Goal: Check status: Check status

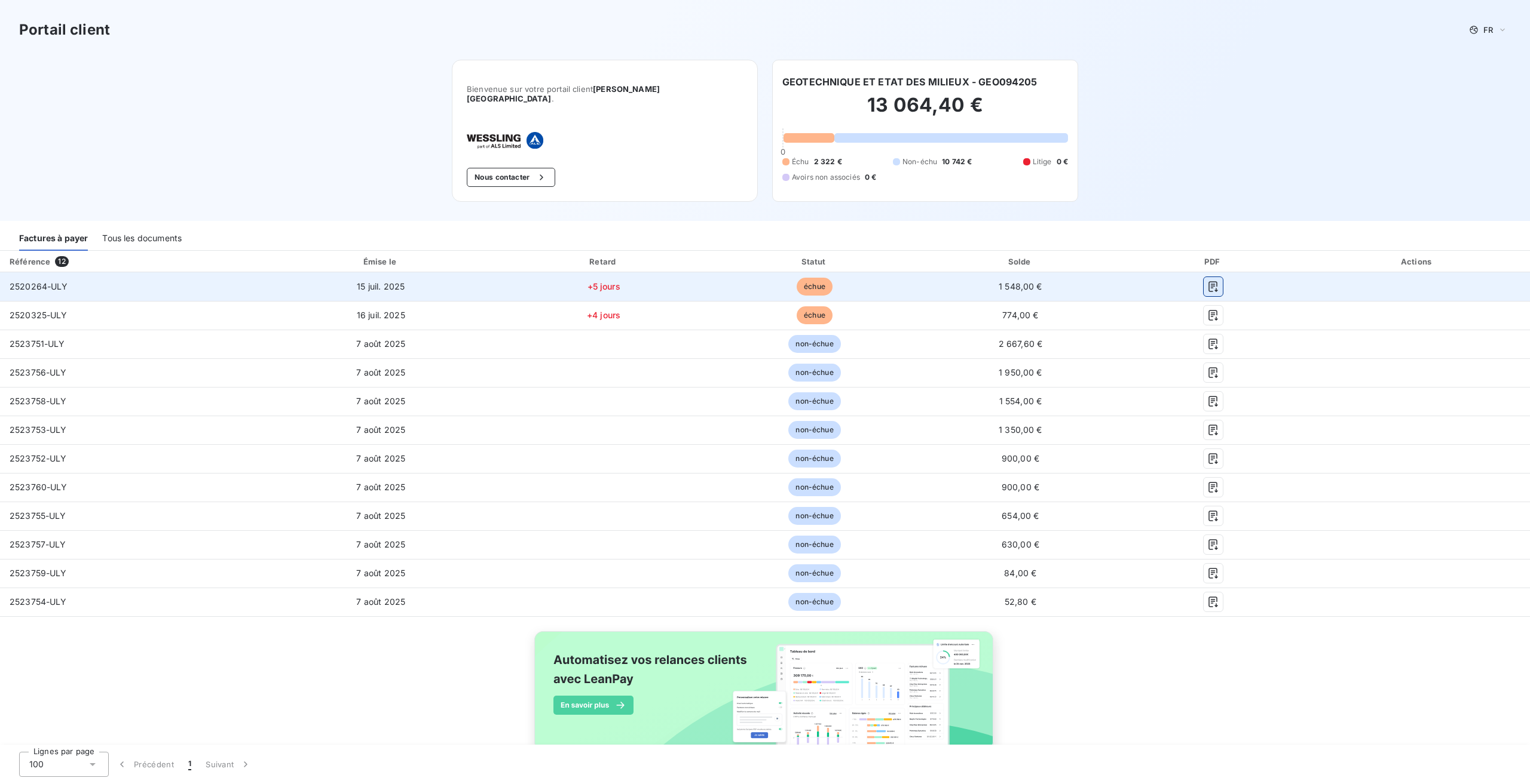
click at [1208, 282] on icon "button" at bounding box center [1212, 287] width 9 height 11
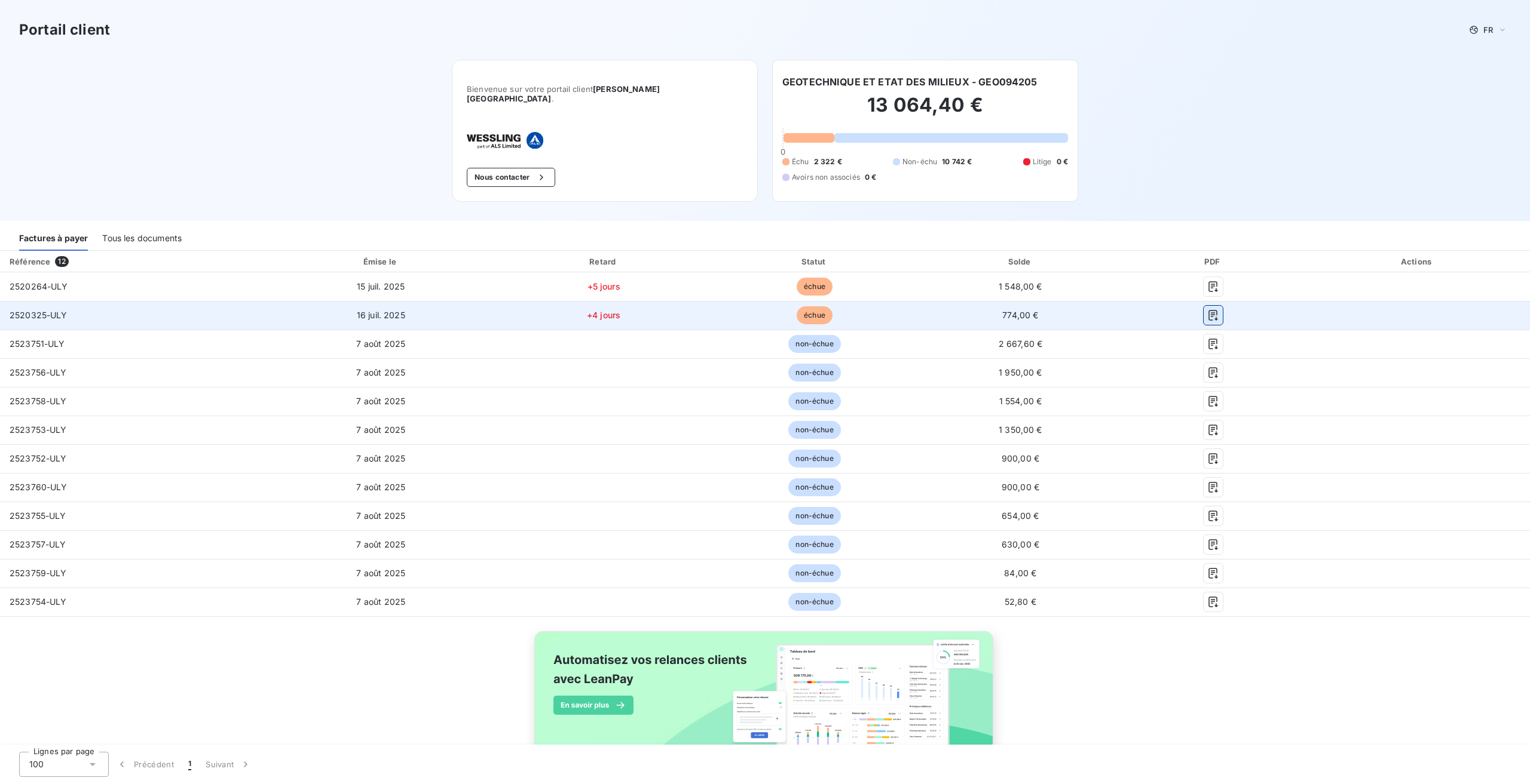
click at [1208, 310] on icon "button" at bounding box center [1212, 315] width 9 height 11
